Goal: Transaction & Acquisition: Purchase product/service

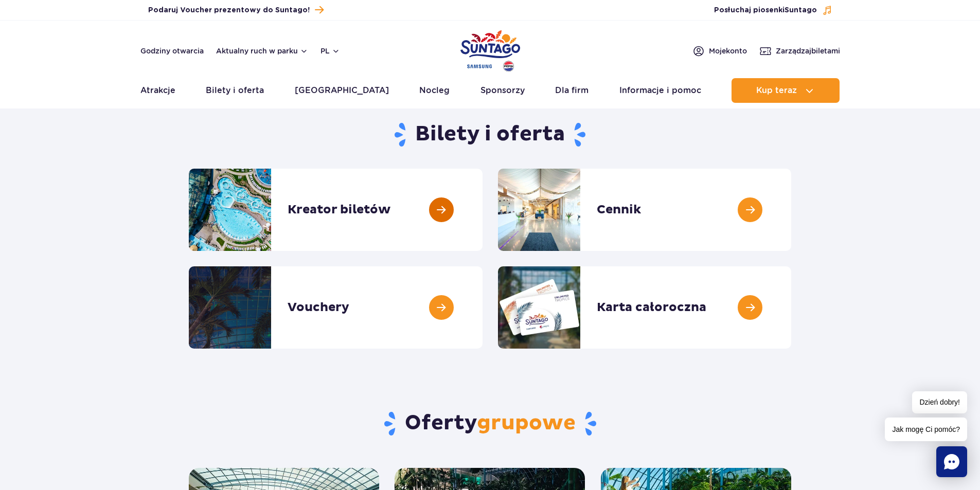
scroll to position [51, 0]
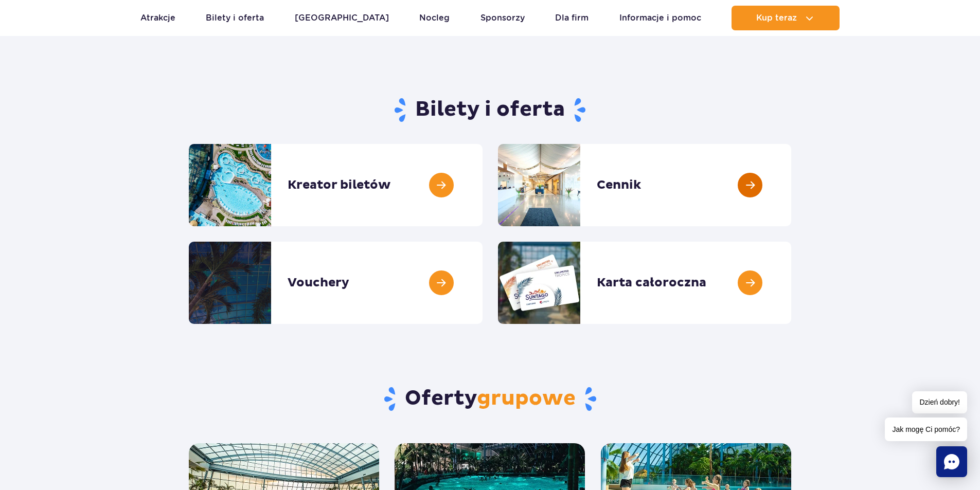
click at [791, 187] on link at bounding box center [791, 185] width 0 height 82
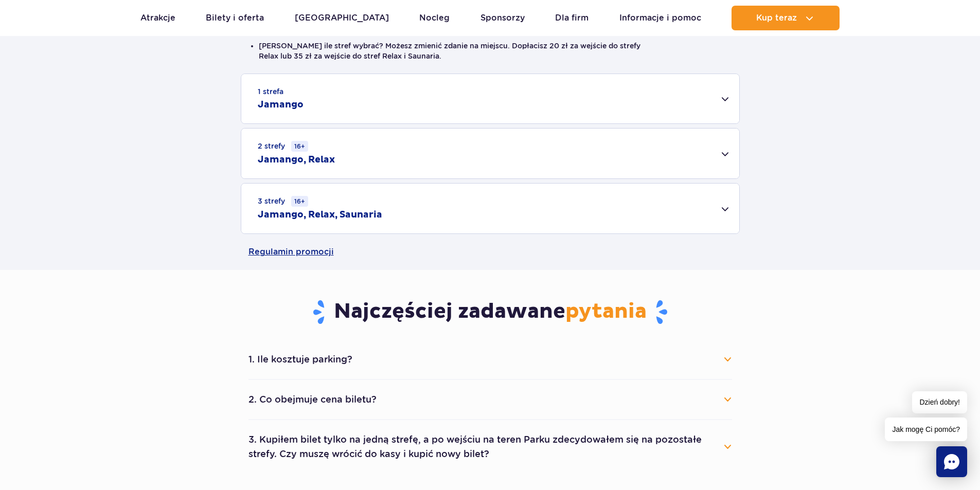
scroll to position [309, 0]
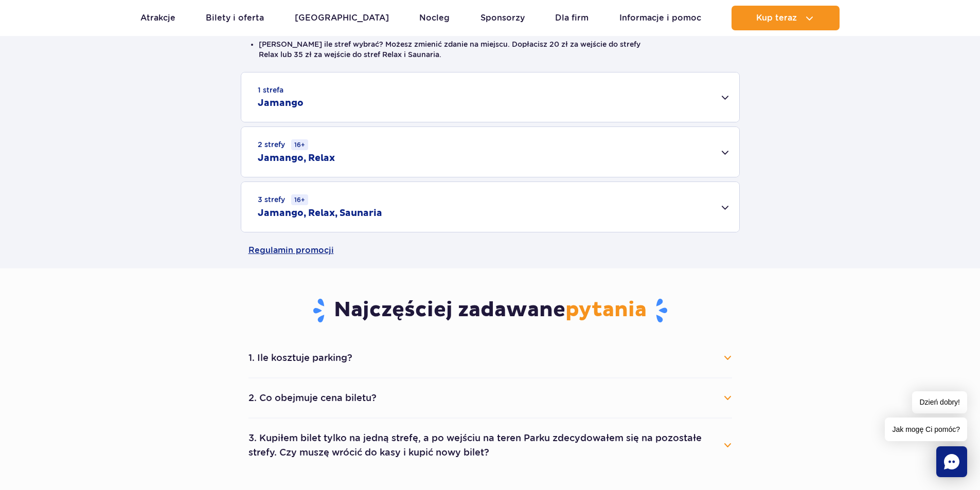
click at [726, 206] on div "3 strefy 16+ Jamango, Relax, Saunaria" at bounding box center [490, 207] width 498 height 50
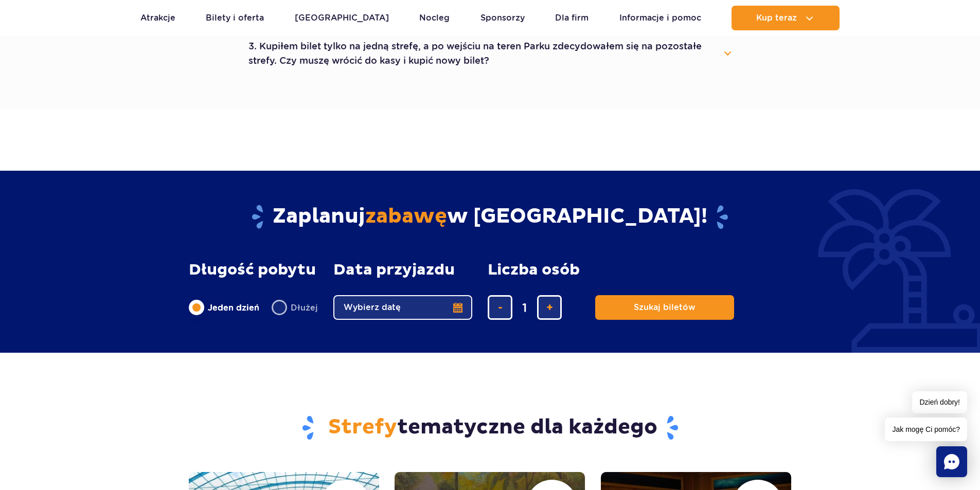
scroll to position [1028, 0]
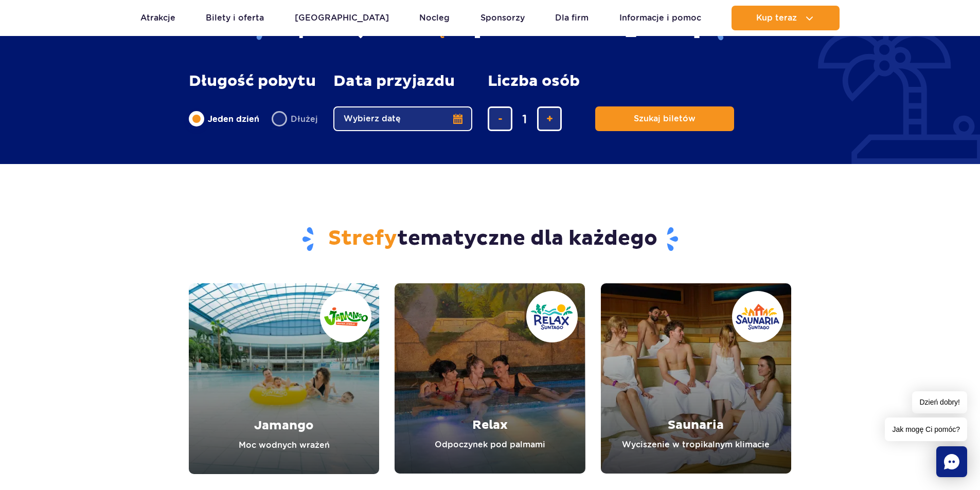
click at [458, 120] on button "Wybierz datę" at bounding box center [402, 118] width 139 height 25
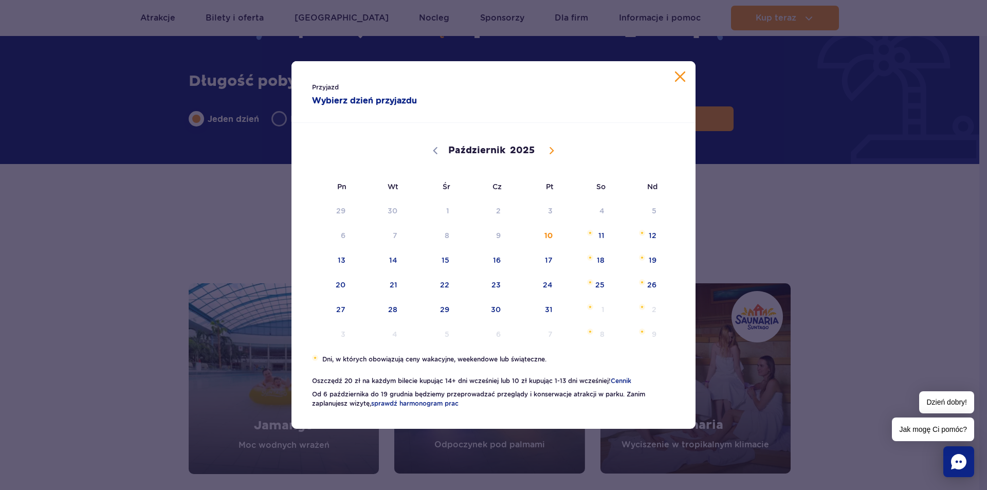
drag, startPoint x: 902, startPoint y: 299, endPoint x: 858, endPoint y: 276, distance: 49.9
click at [894, 295] on div "Przyjazd Wybierz dzień przyjazdu Październik Listopad Grudzień 2025 Pn Wt Śr Cz…" at bounding box center [493, 245] width 987 height 490
click at [345, 288] on span "20" at bounding box center [328, 285] width 52 height 24
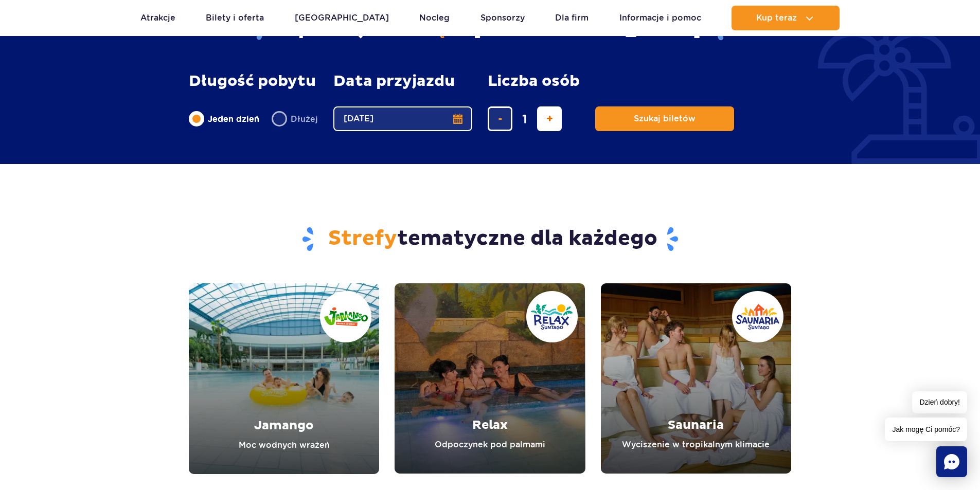
click at [546, 119] on span "dodaj bilet" at bounding box center [549, 119] width 7 height 0
type input "2"
click at [642, 121] on span "Szukaj biletów" at bounding box center [660, 118] width 62 height 9
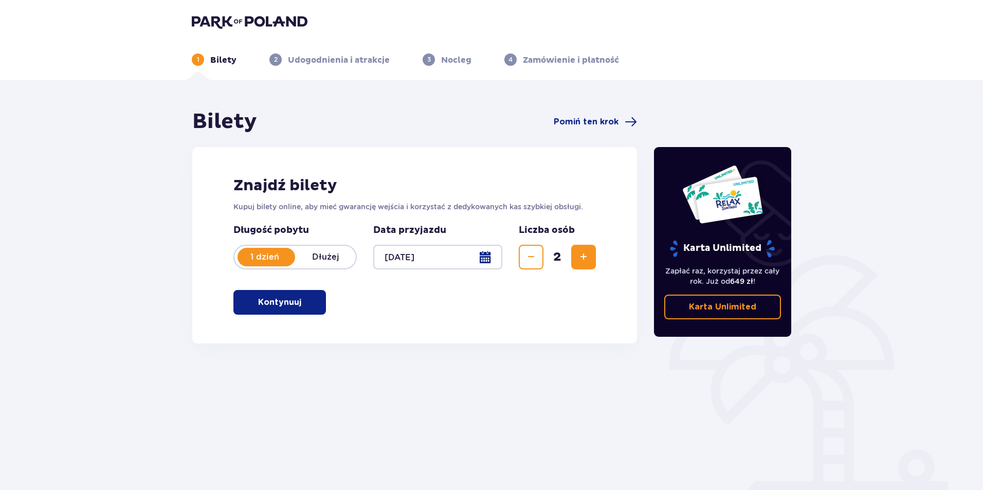
click at [316, 297] on button "Kontynuuj" at bounding box center [279, 302] width 93 height 25
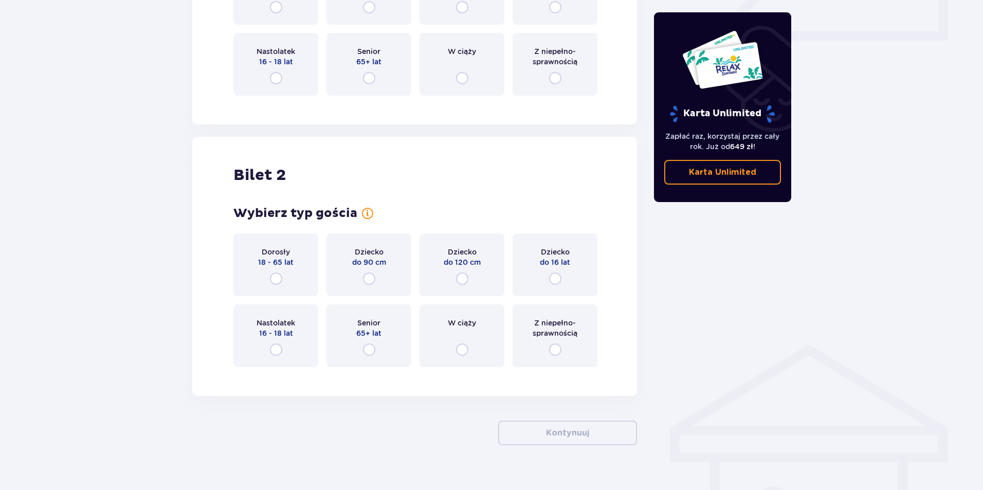
scroll to position [508, 0]
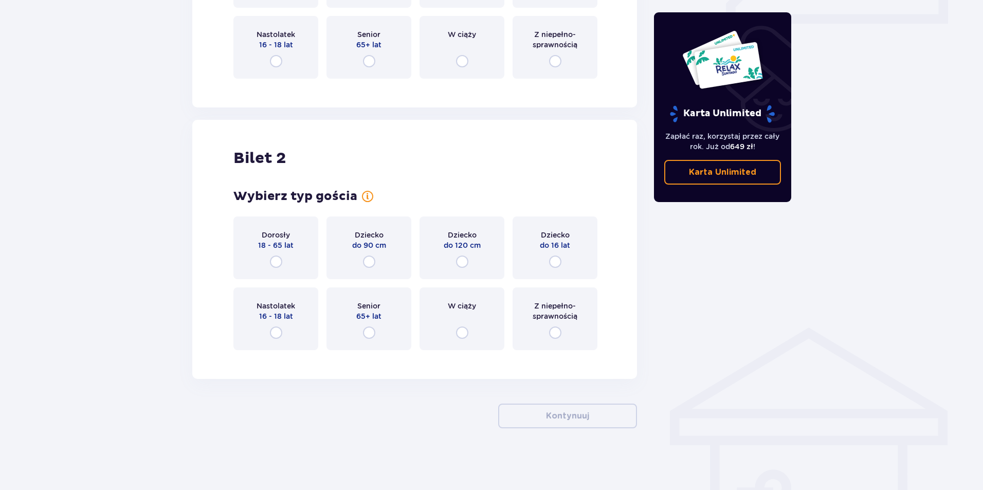
click at [278, 262] on input "radio" at bounding box center [276, 262] width 12 height 12
radio input "true"
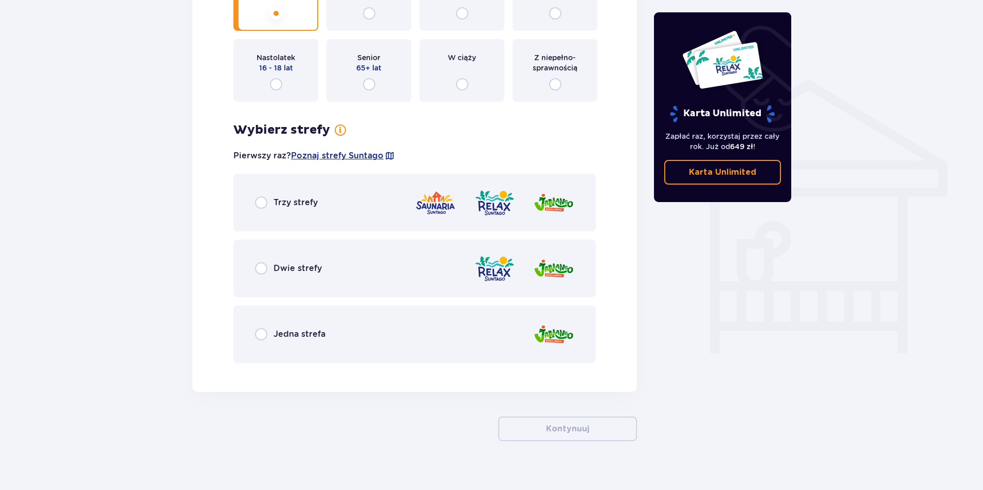
scroll to position [769, 0]
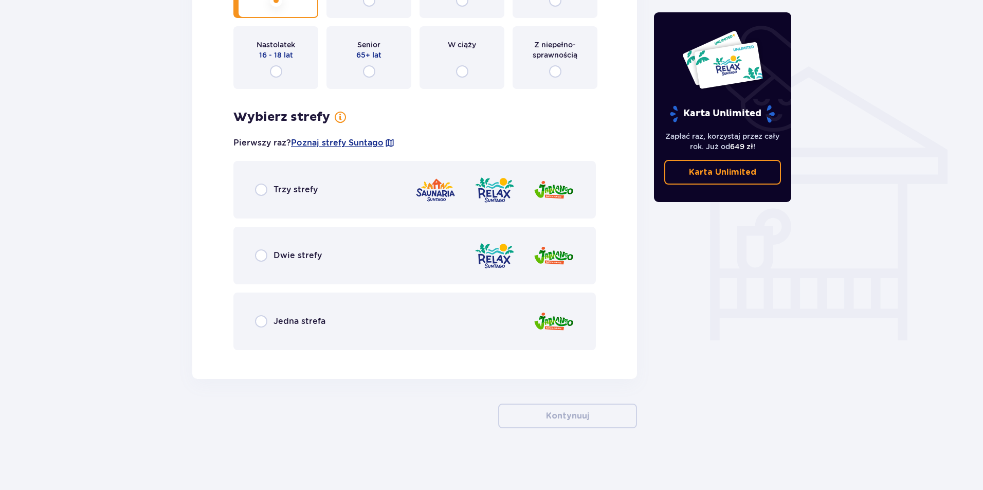
click at [265, 190] on input "radio" at bounding box center [261, 190] width 12 height 12
radio input "true"
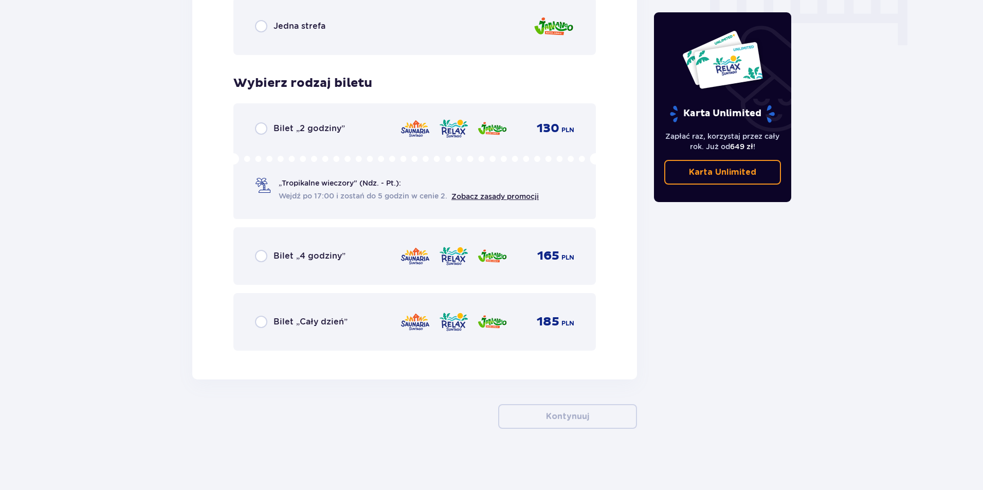
scroll to position [1064, 0]
click at [261, 317] on input "radio" at bounding box center [261, 321] width 12 height 12
radio input "true"
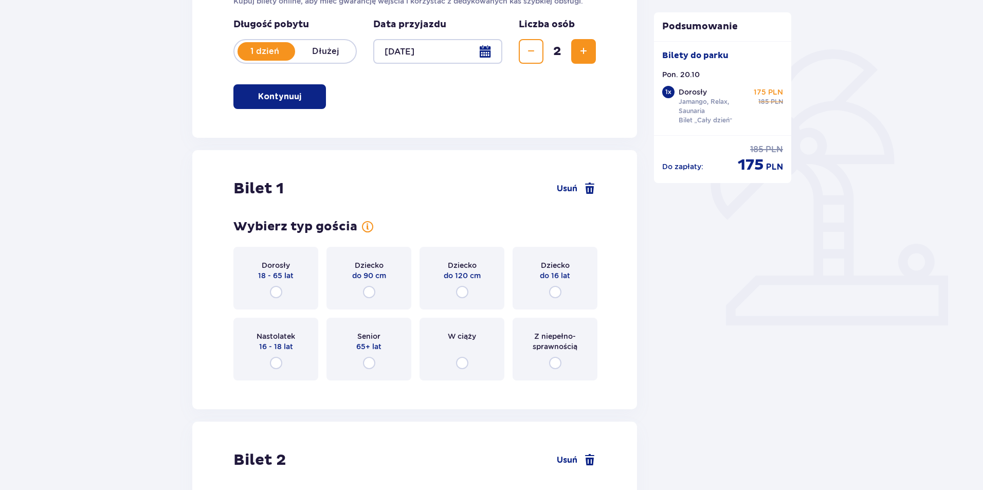
scroll to position [0, 0]
